Goal: Navigation & Orientation: Find specific page/section

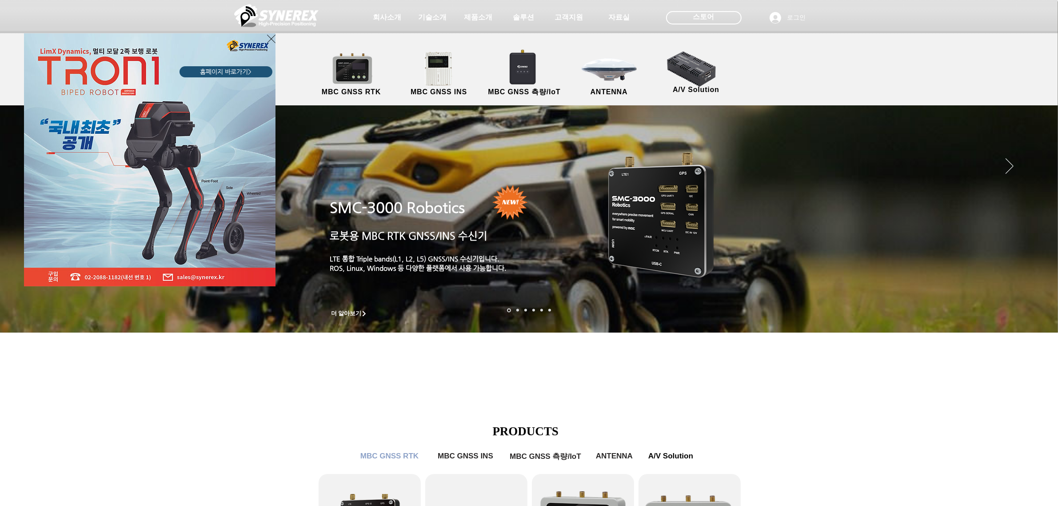
click at [522, 14] on div "LimX Dinamics" at bounding box center [529, 253] width 1058 height 506
click at [523, 18] on div "LimX Dinamics" at bounding box center [529, 253] width 1058 height 506
click at [272, 41] on icon "사이트로 돌아가기" at bounding box center [271, 38] width 8 height 11
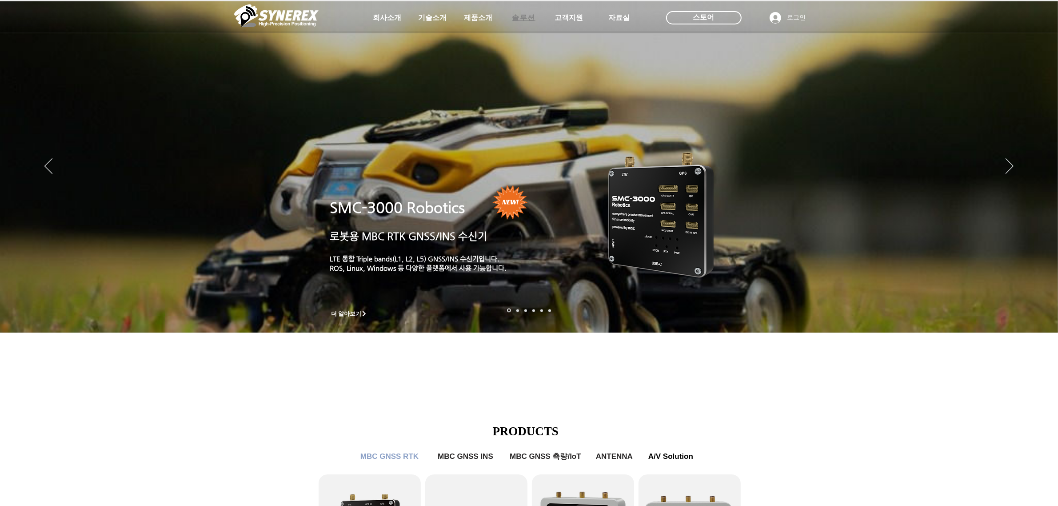
click at [525, 17] on span "솔루션" at bounding box center [524, 17] width 24 height 9
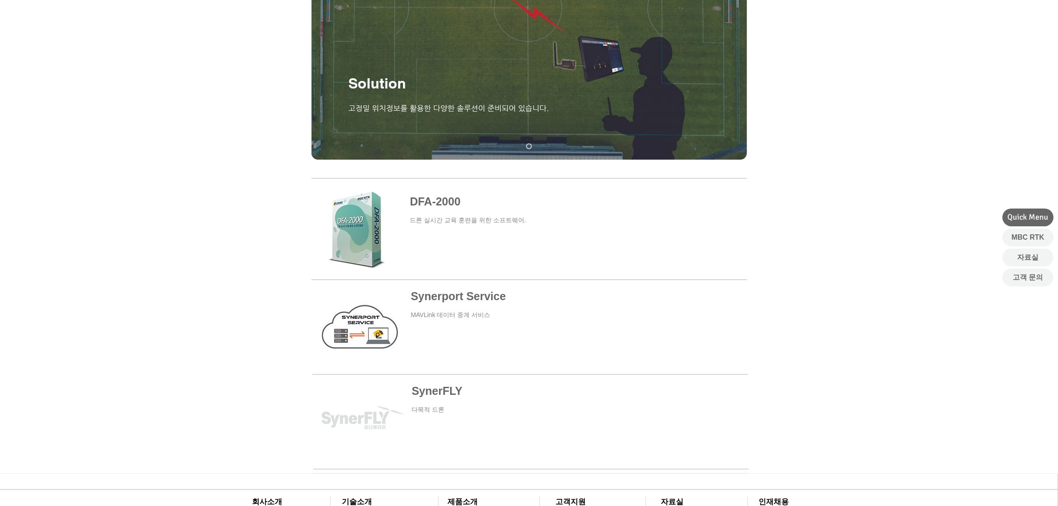
scroll to position [278, 0]
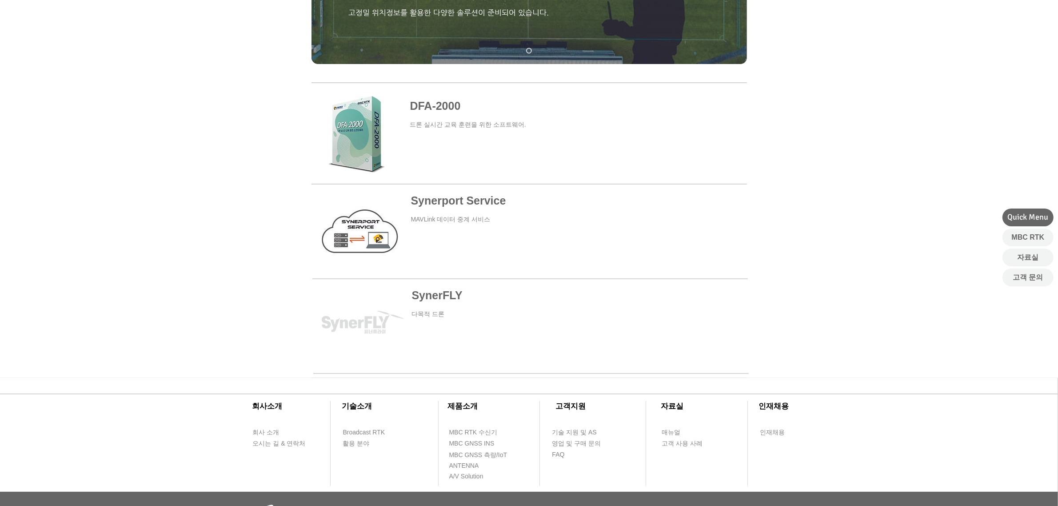
click at [448, 210] on span at bounding box center [530, 228] width 436 height 84
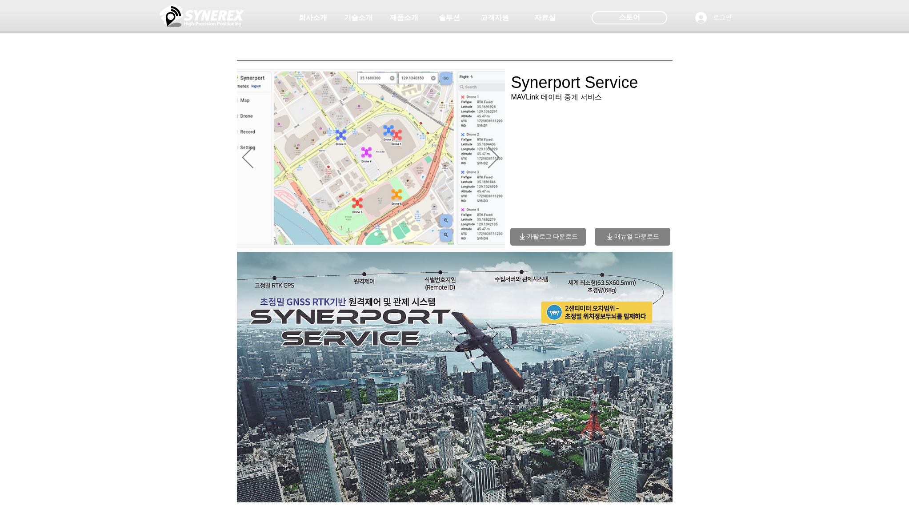
click at [427, 156] on img "슬라이드쇼" at bounding box center [371, 158] width 268 height 179
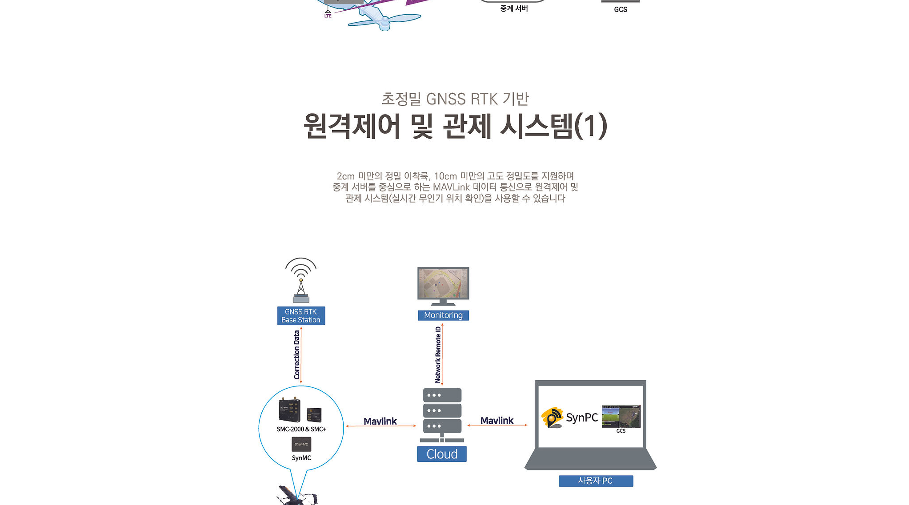
scroll to position [834, 0]
